Goal: Task Accomplishment & Management: Use online tool/utility

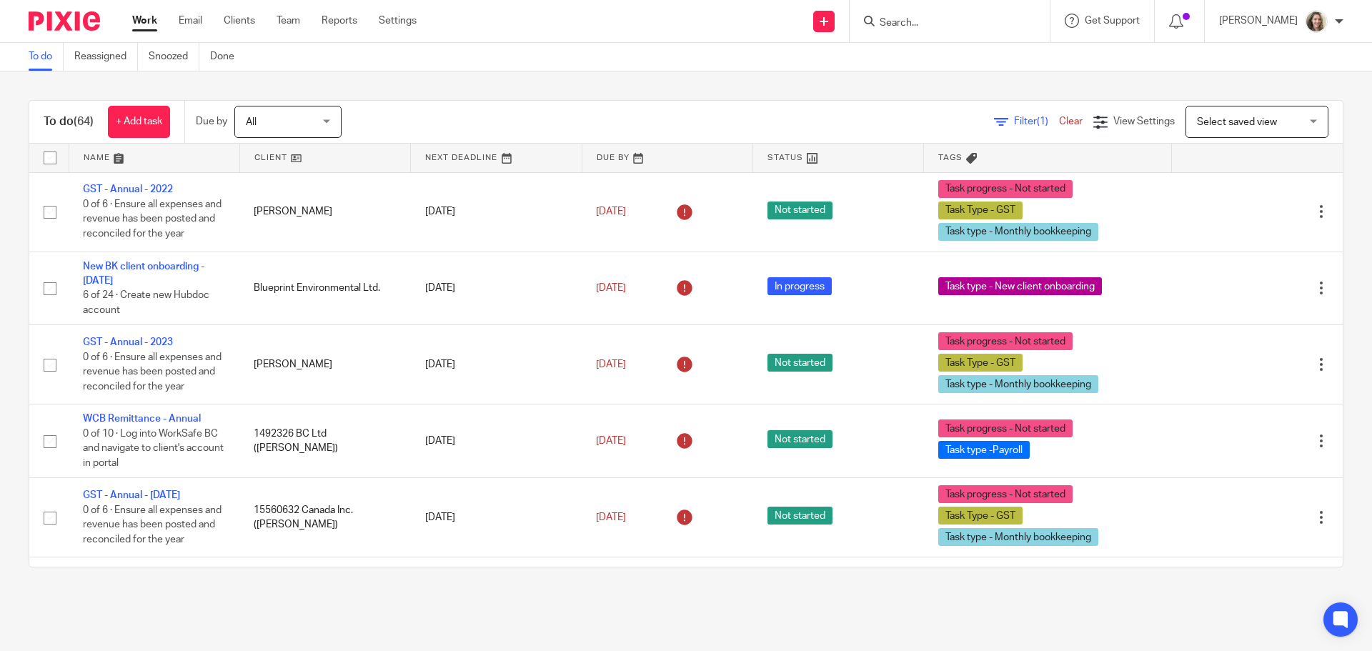
click at [945, 27] on input "Search" at bounding box center [942, 23] width 129 height 13
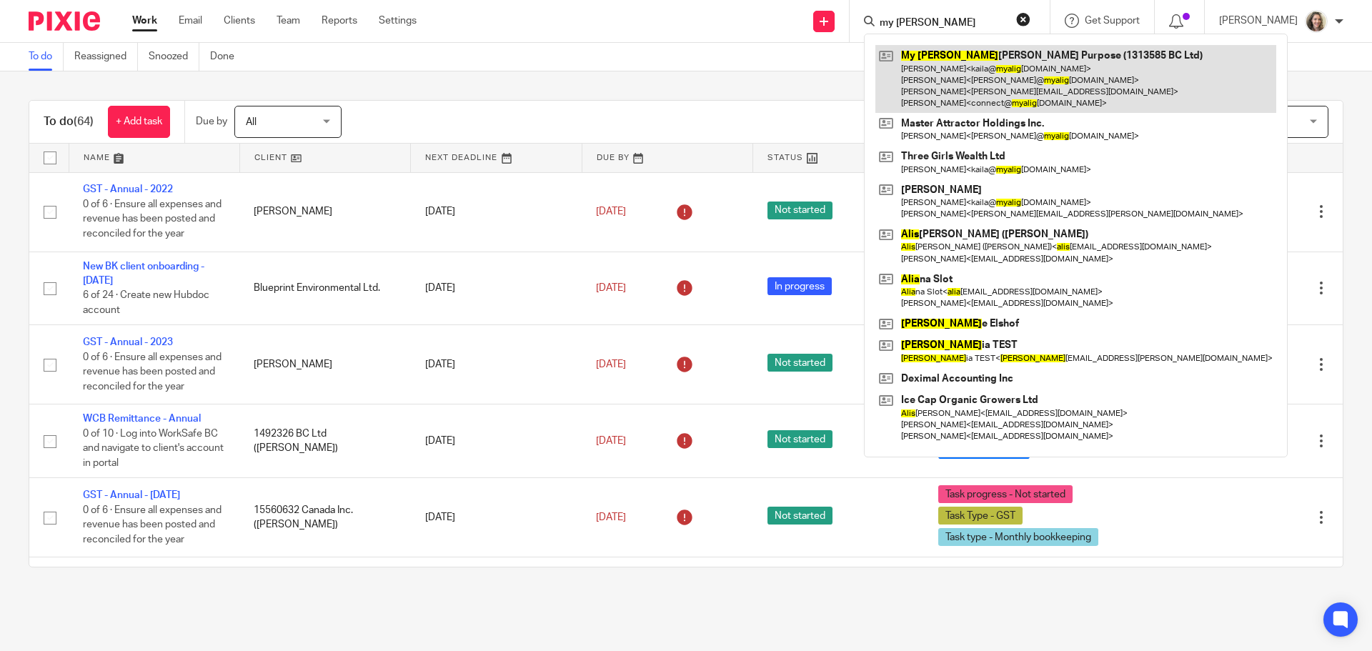
type input "my alig"
click at [992, 76] on link at bounding box center [1075, 79] width 401 height 68
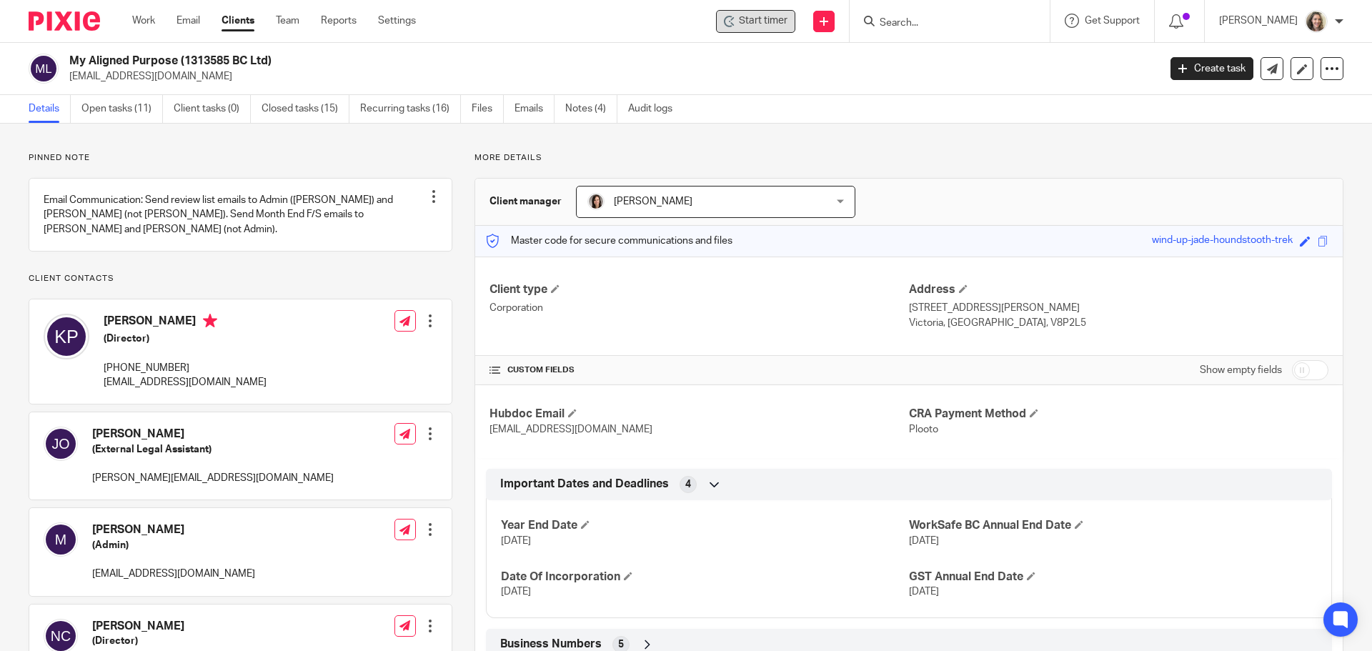
click at [782, 20] on span "Start timer" at bounding box center [763, 21] width 49 height 15
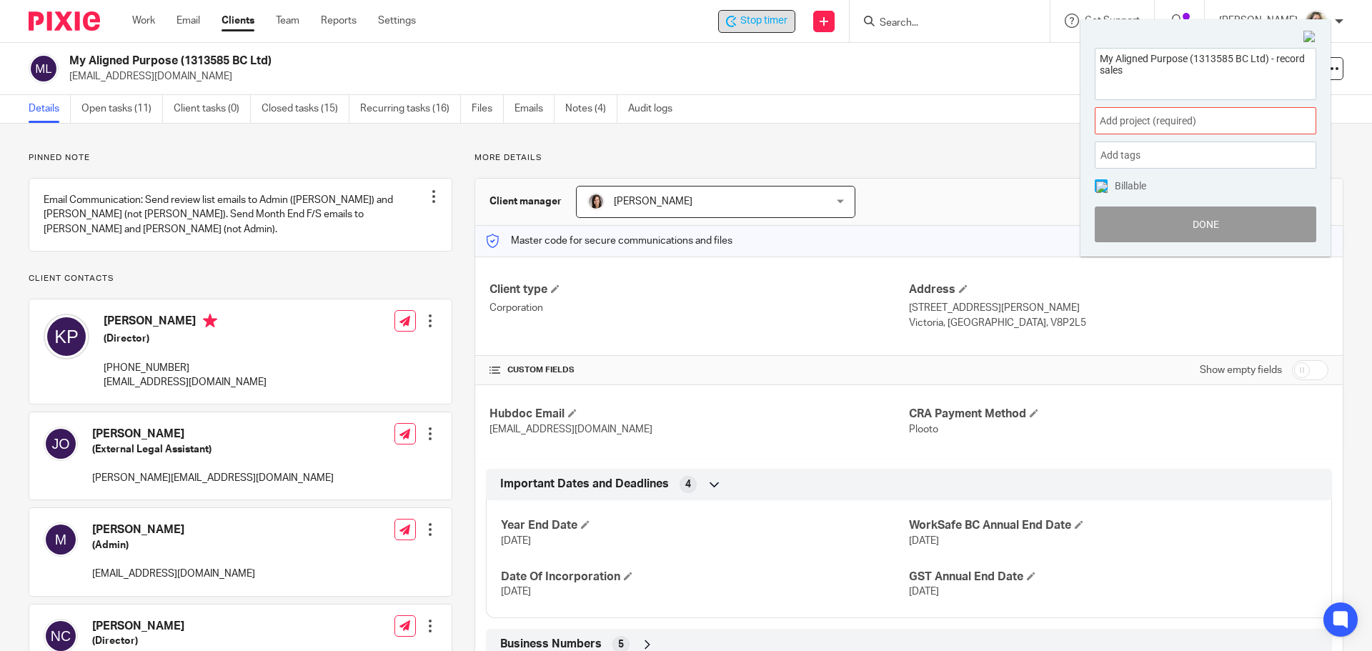
type textarea "My Aligned Purpose (1313585 BC Ltd) - record sales"
click at [1192, 124] on span "Add project (required) :" at bounding box center [1190, 121] width 180 height 15
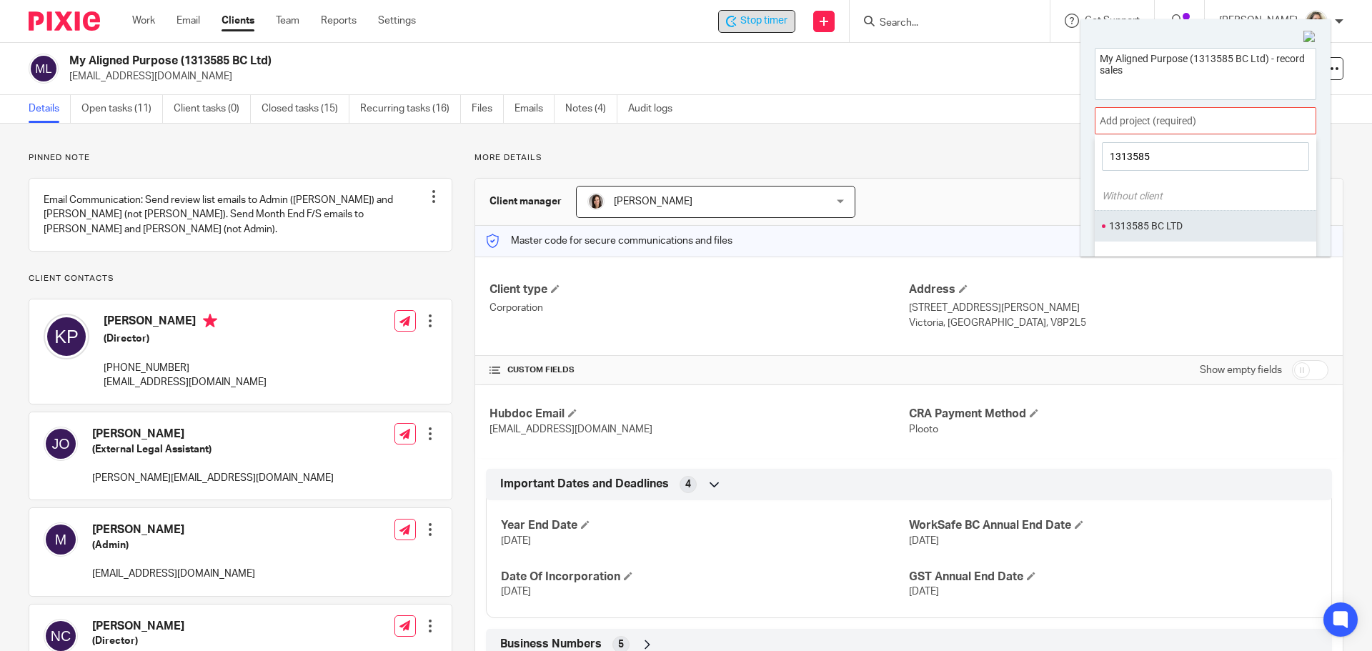
type input "1313585"
click at [1167, 226] on li "1313585 BC LTD" at bounding box center [1202, 226] width 186 height 15
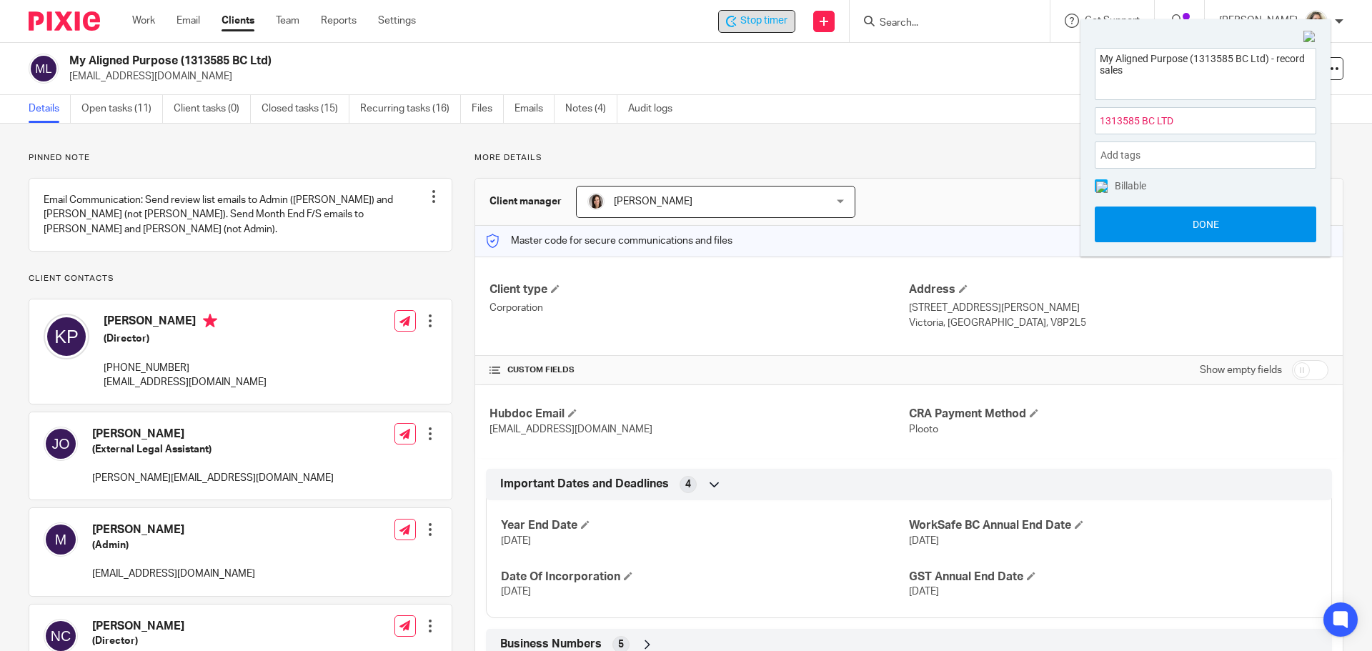
click at [1186, 223] on button "Done" at bounding box center [1205, 224] width 221 height 36
